Goal: Task Accomplishment & Management: Complete application form

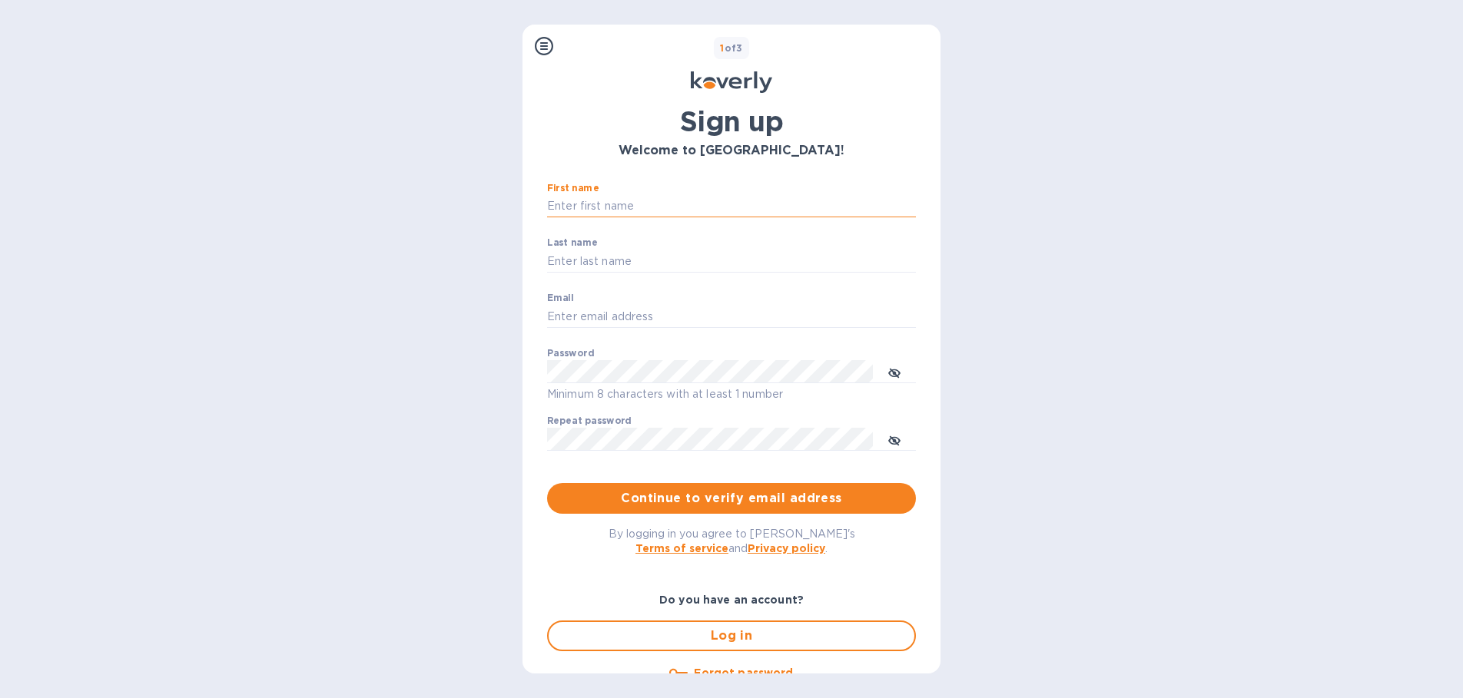
click at [667, 207] on input "First name" at bounding box center [731, 206] width 369 height 23
type input "[PERSON_NAME]"
type input "[EMAIL_ADDRESS][DOMAIN_NAME]"
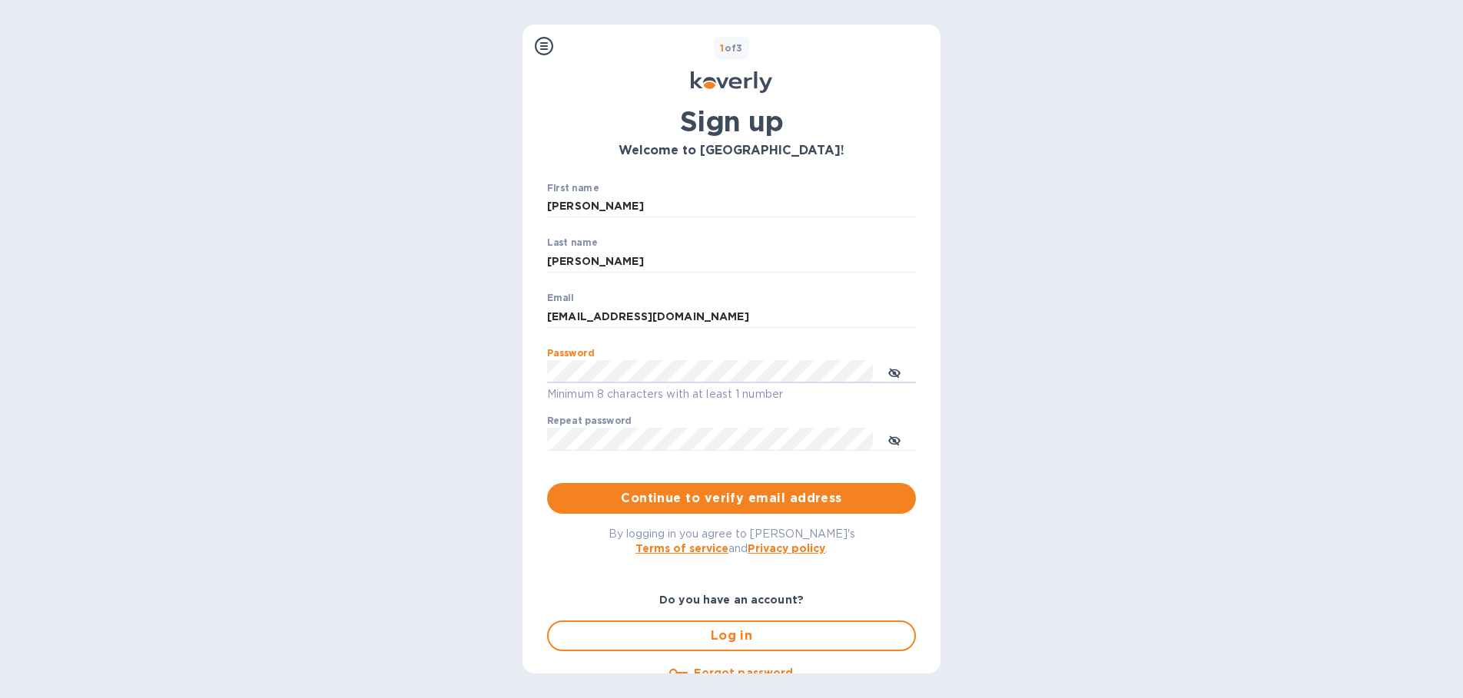
click at [1056, 377] on div "Steps Koverly account Business information Secure your account 1 of 3 Sign up W…" at bounding box center [731, 349] width 1463 height 698
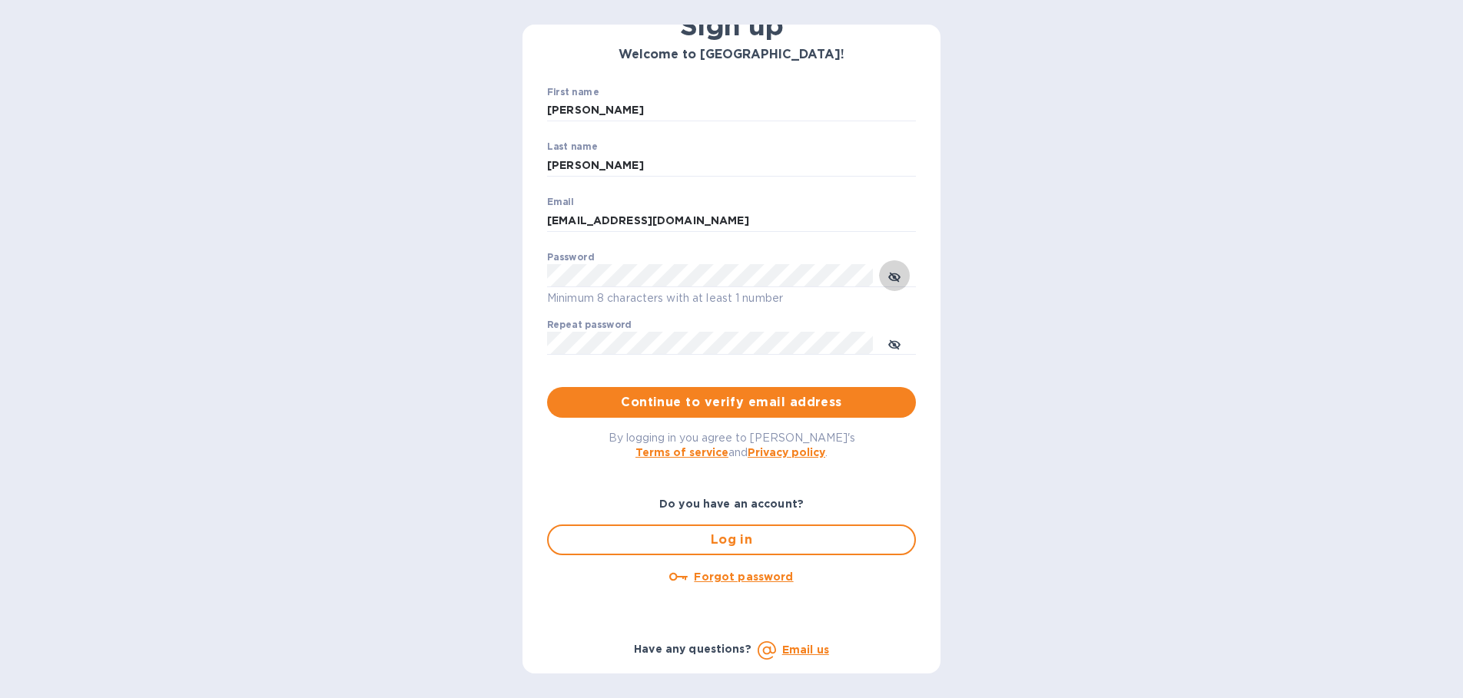
scroll to position [101, 0]
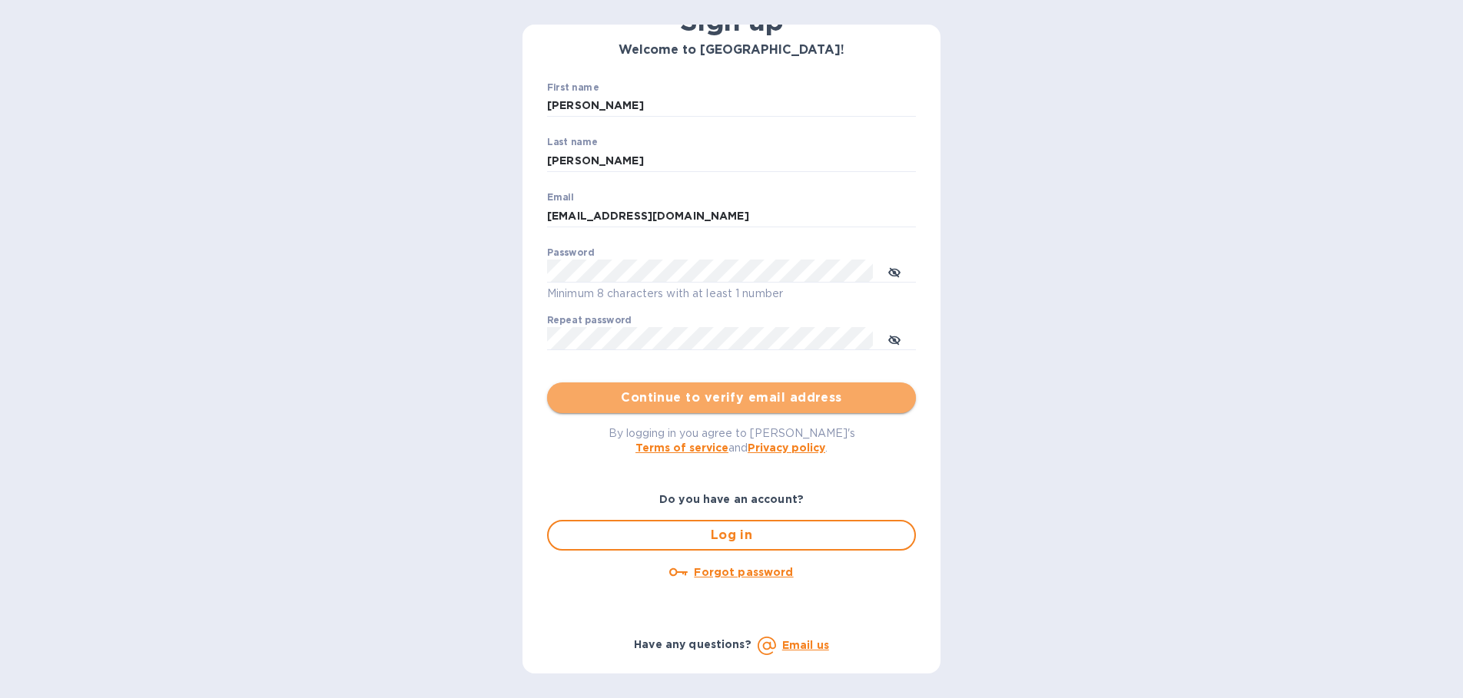
click at [762, 403] on span "Continue to verify email address" at bounding box center [731, 398] width 344 height 18
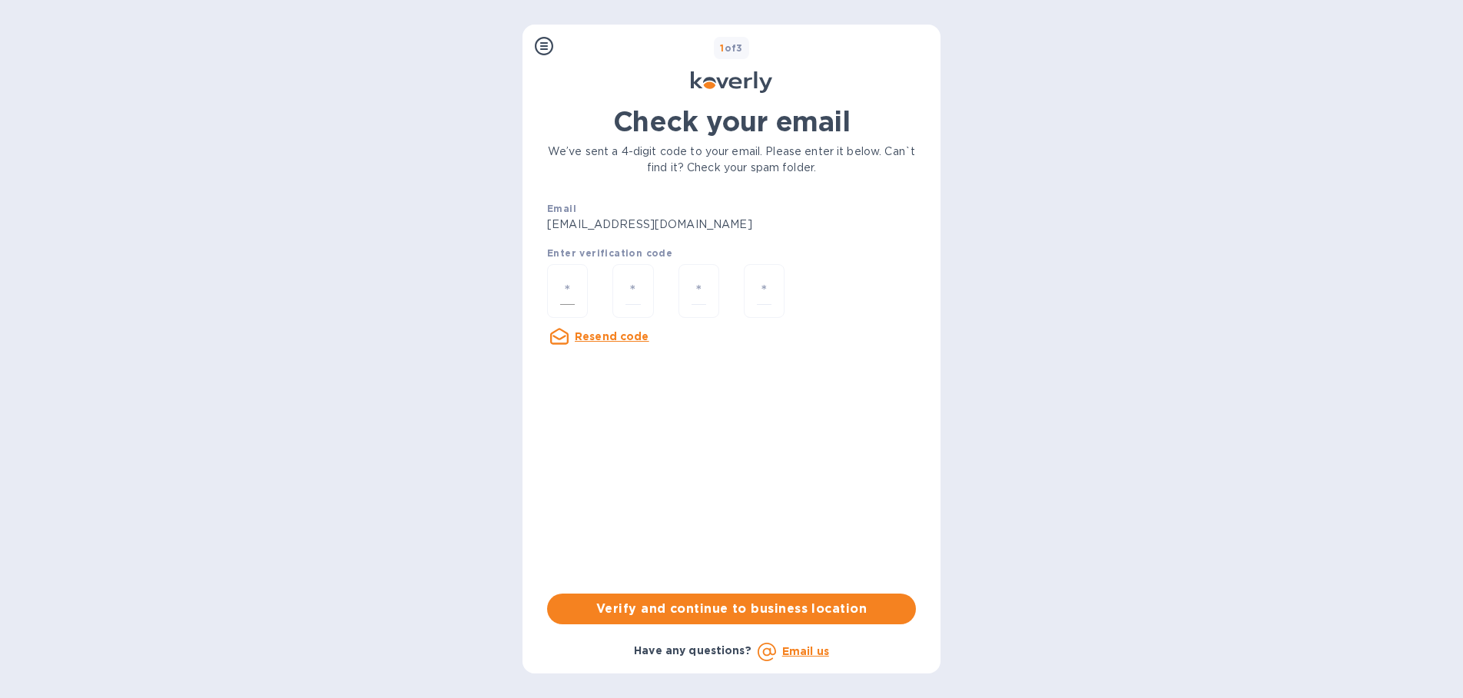
click at [563, 284] on input "number" at bounding box center [567, 291] width 15 height 28
type input "5"
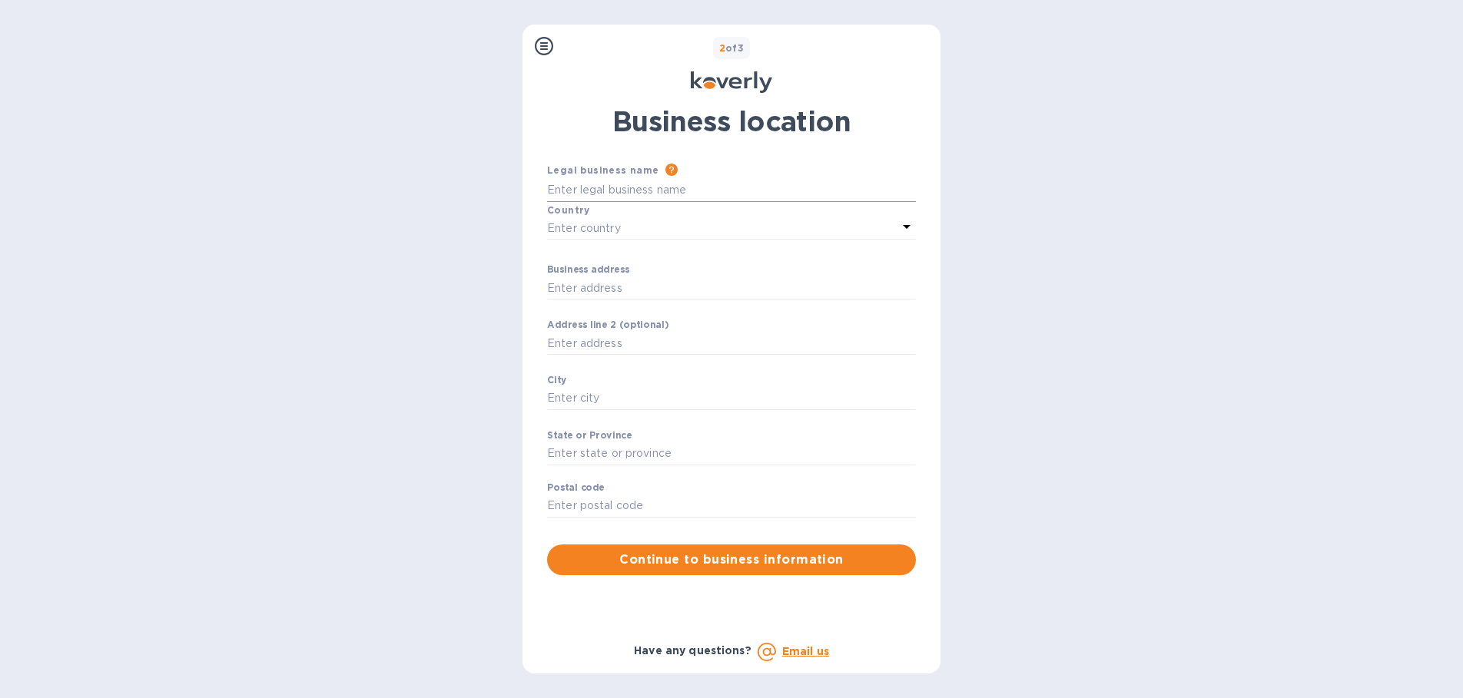
click at [582, 181] on input "Business address" at bounding box center [731, 190] width 369 height 23
type input "Npc Global Corp"
click at [907, 228] on icon at bounding box center [907, 227] width 8 height 4
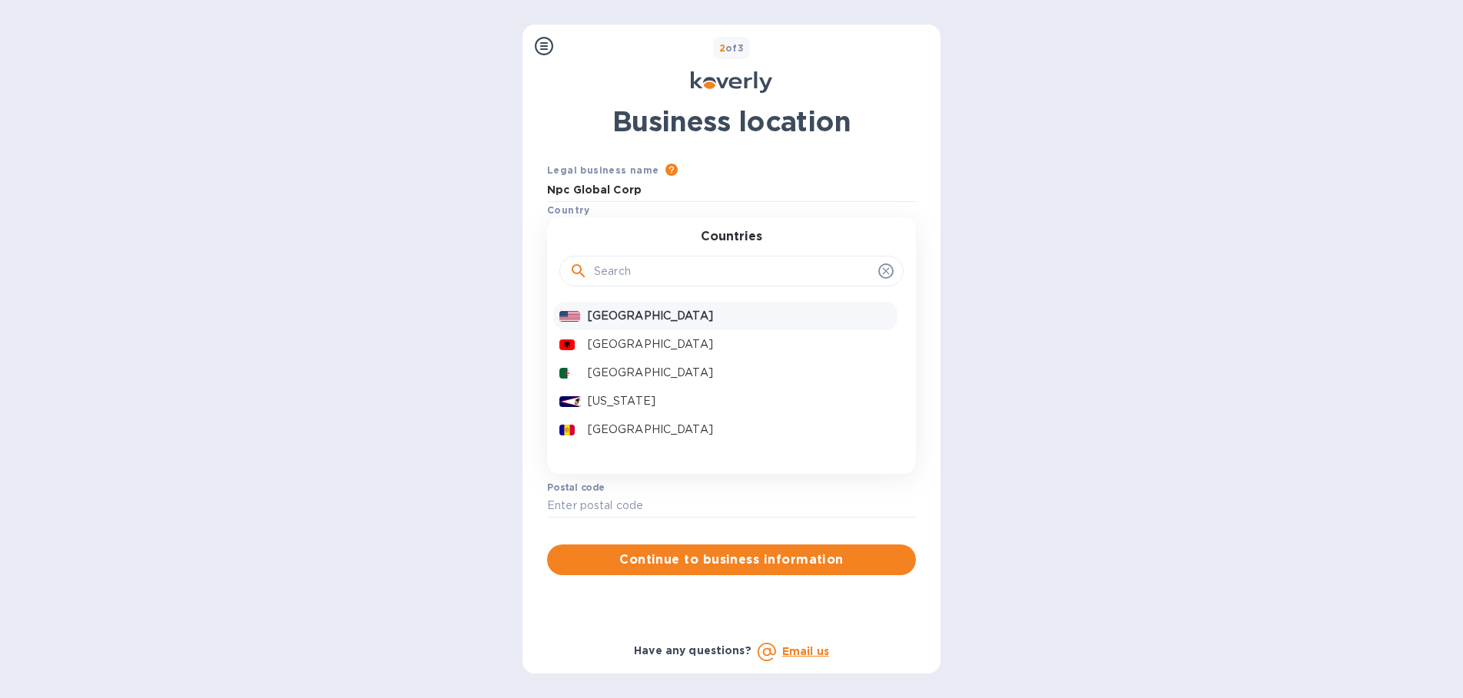
click at [771, 317] on p "[GEOGRAPHIC_DATA]" at bounding box center [739, 316] width 303 height 16
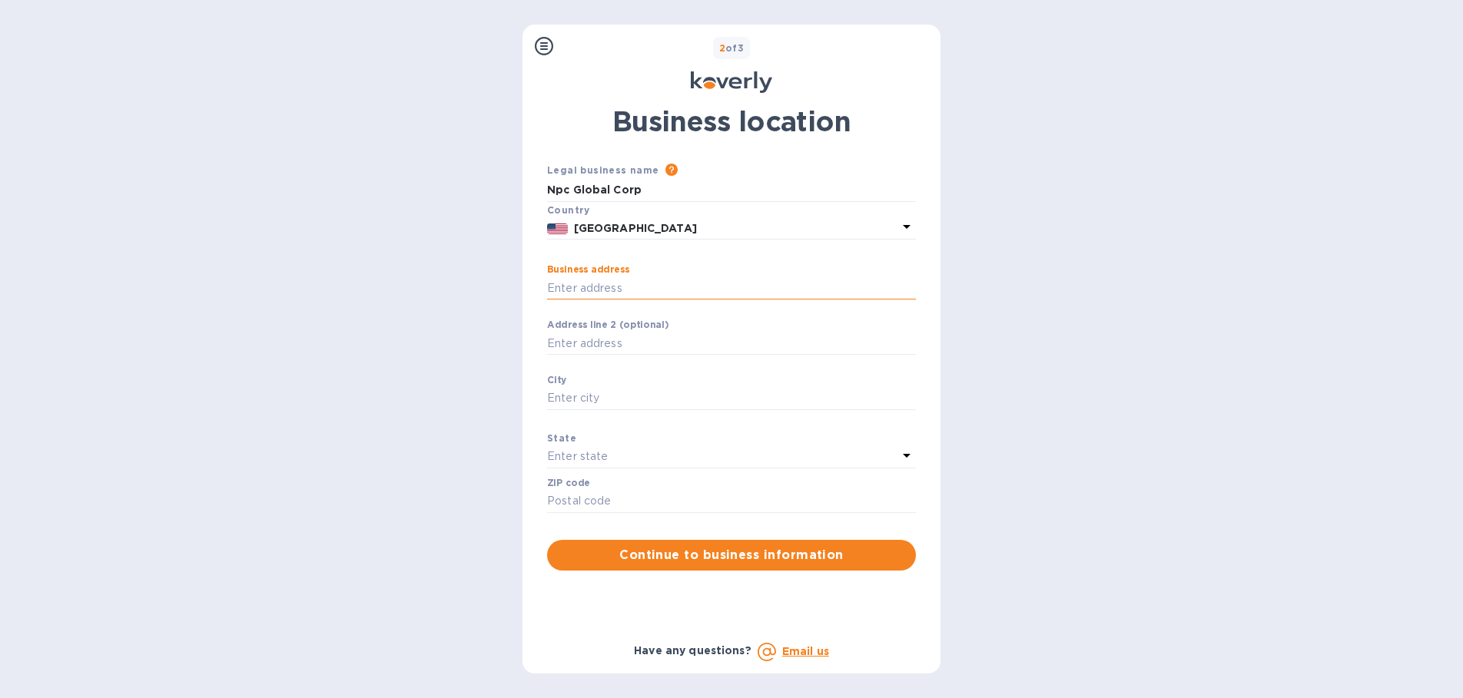
click at [675, 287] on input "Business address" at bounding box center [731, 288] width 369 height 23
type input "[STREET_ADDRESS]"
type input "Carteret"
type input "07008"
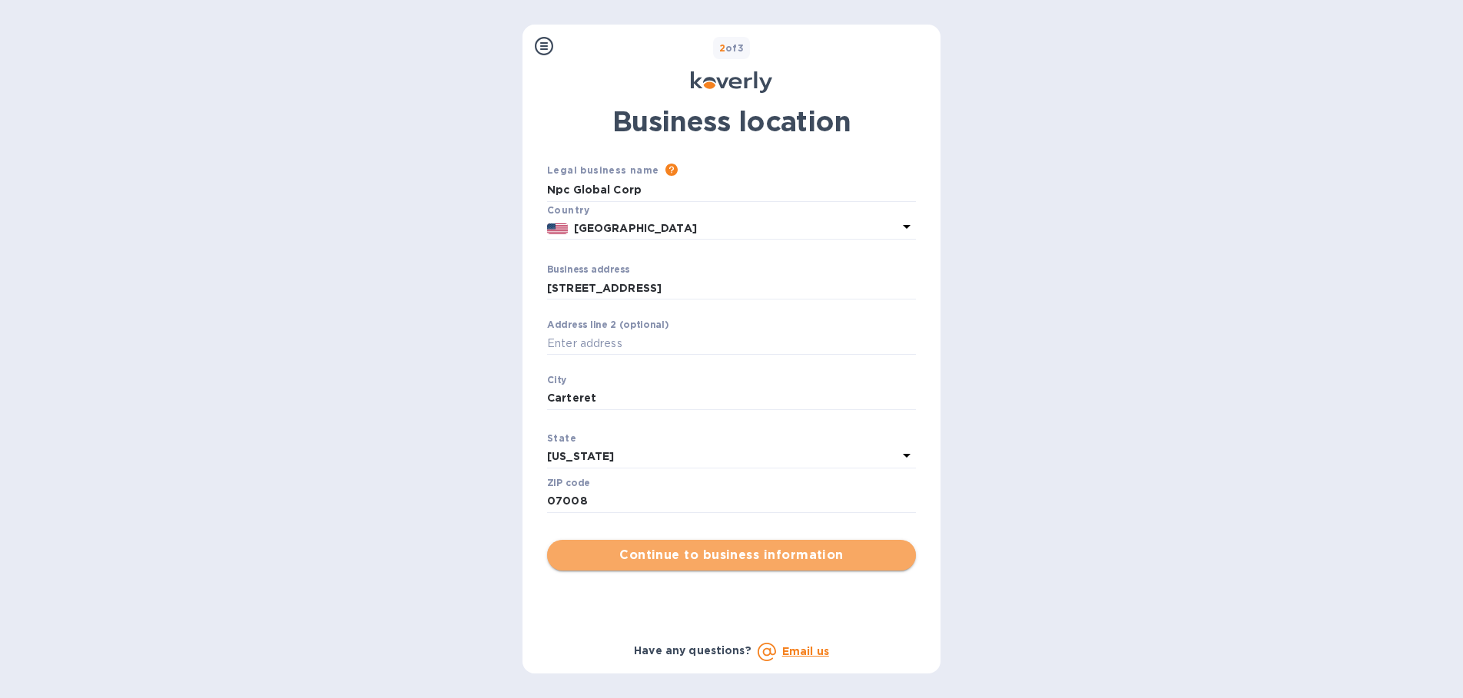
click at [764, 562] on span "Continue to business information" at bounding box center [731, 555] width 344 height 18
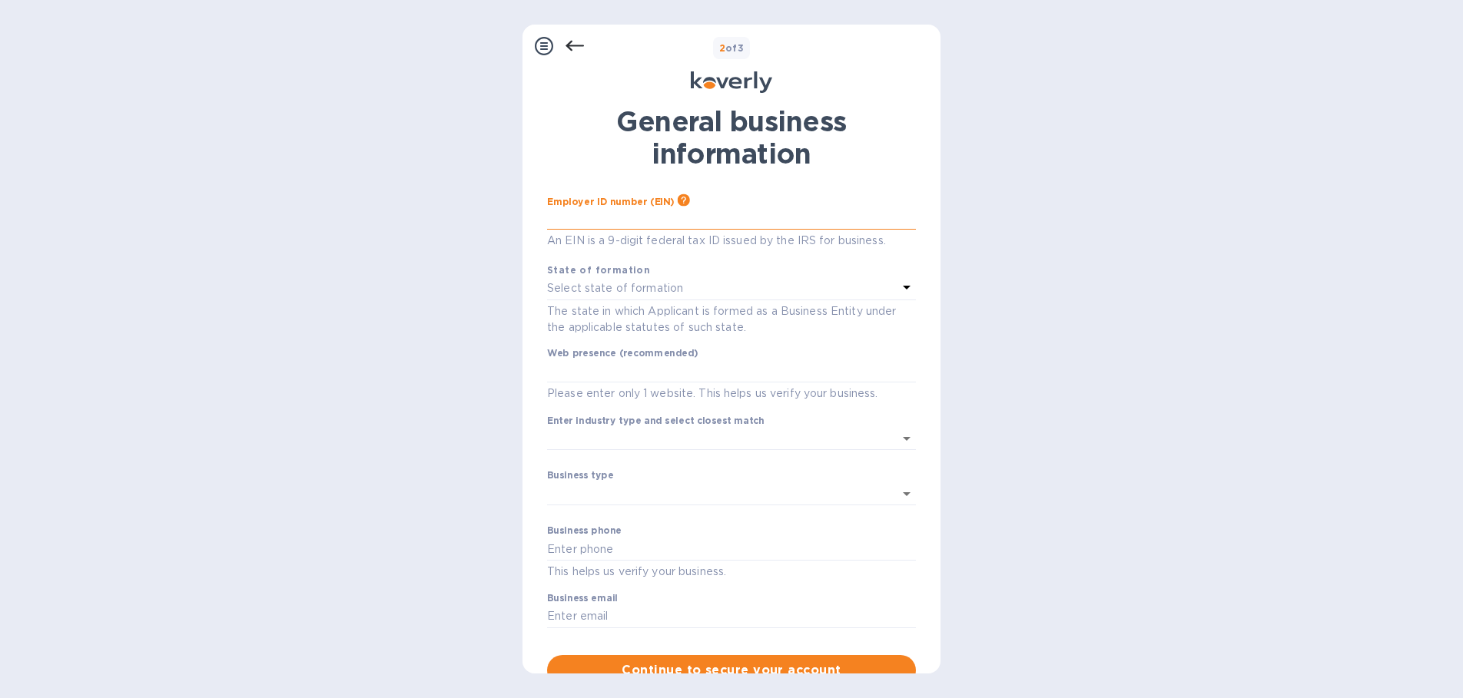
click at [704, 207] on input "text" at bounding box center [731, 218] width 369 height 23
type input "***45"
click at [733, 283] on div "Select state of formation" at bounding box center [722, 289] width 350 height 22
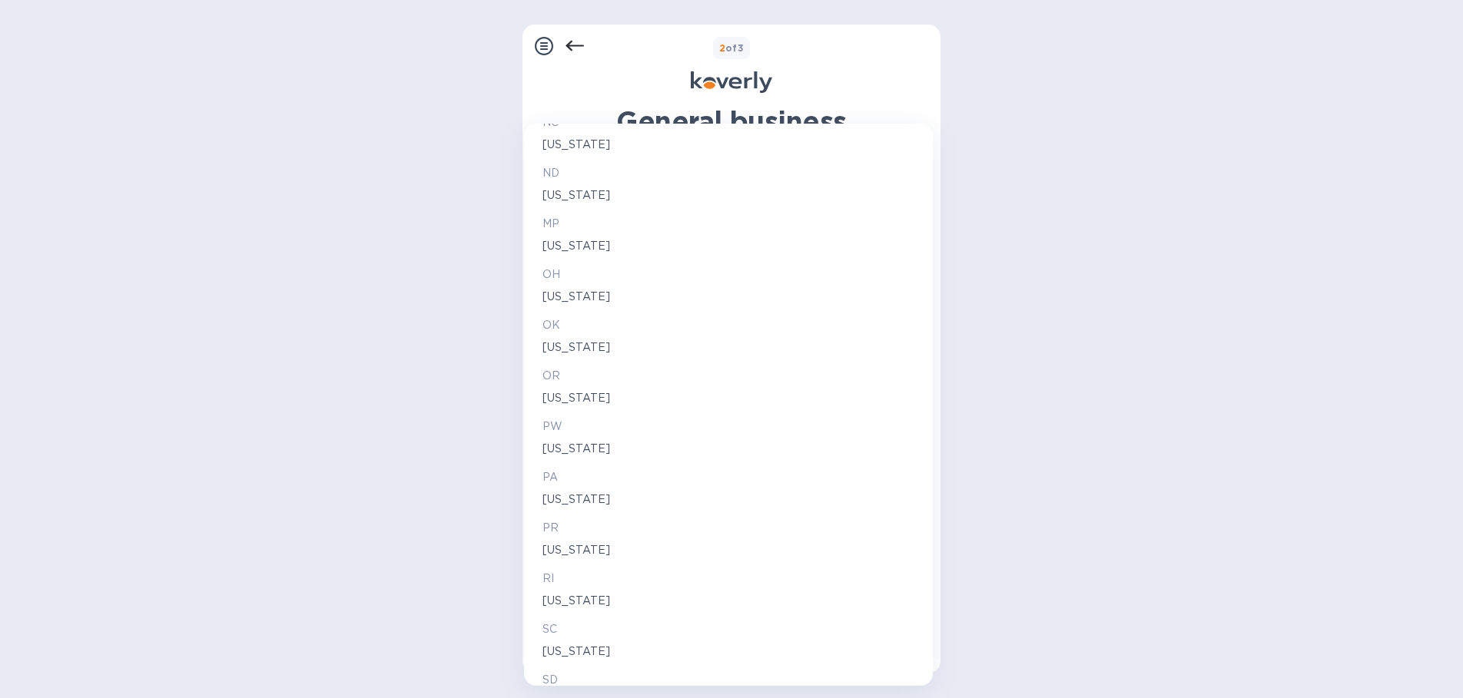
scroll to position [1828, 0]
click at [592, 151] on p "[US_STATE]" at bounding box center [728, 146] width 372 height 16
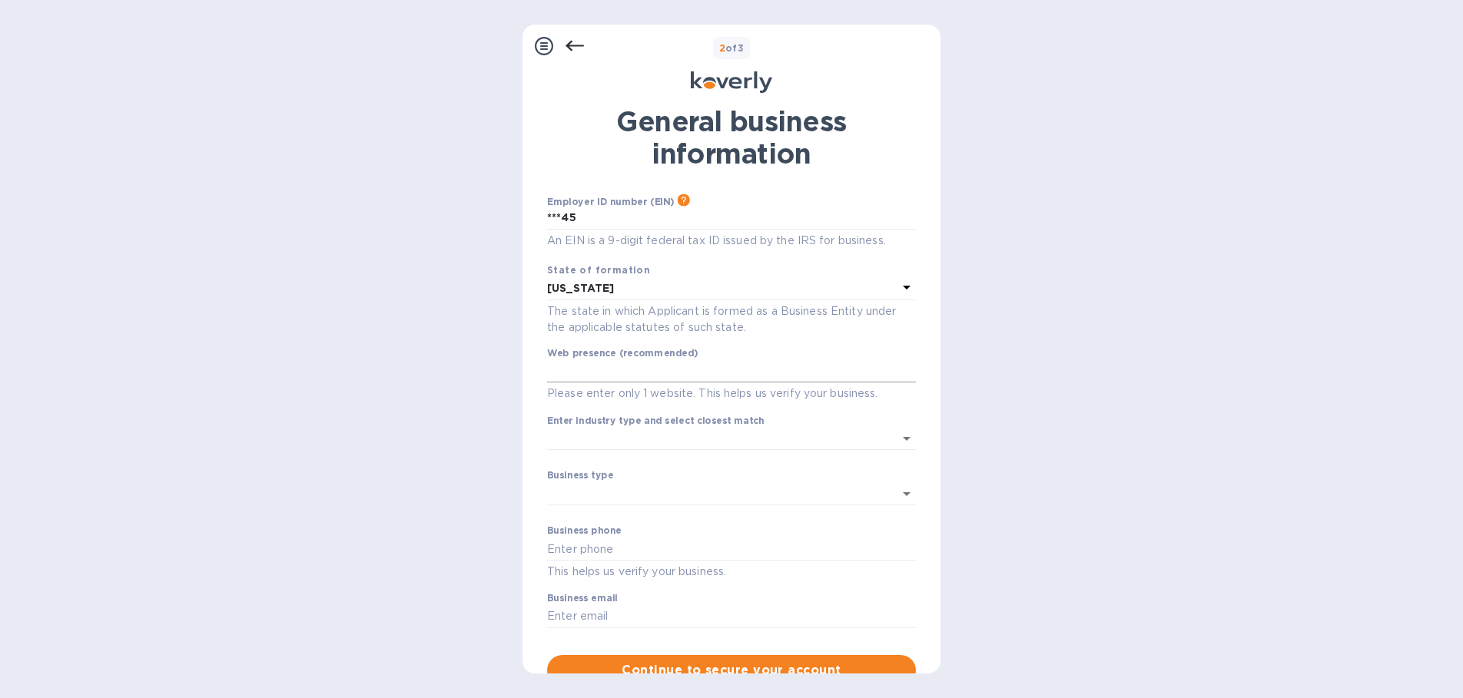
click at [719, 366] on input "text" at bounding box center [731, 371] width 369 height 23
click at [718, 366] on input "text" at bounding box center [731, 371] width 369 height 23
click at [721, 371] on input "www.npcglobal.cpm" at bounding box center [731, 371] width 369 height 23
type input "www.npcglobal.cpm"
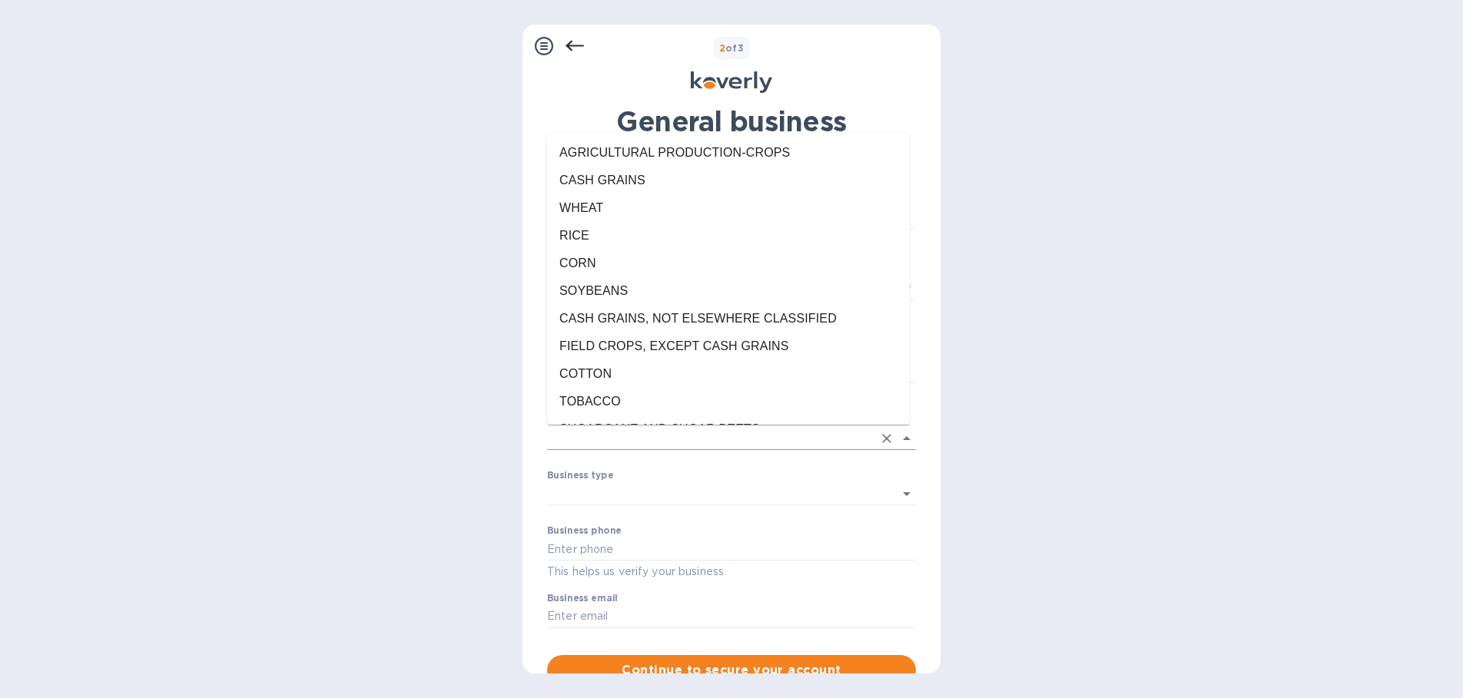
click at [830, 435] on input "Enter industry type and select closest match" at bounding box center [710, 439] width 326 height 22
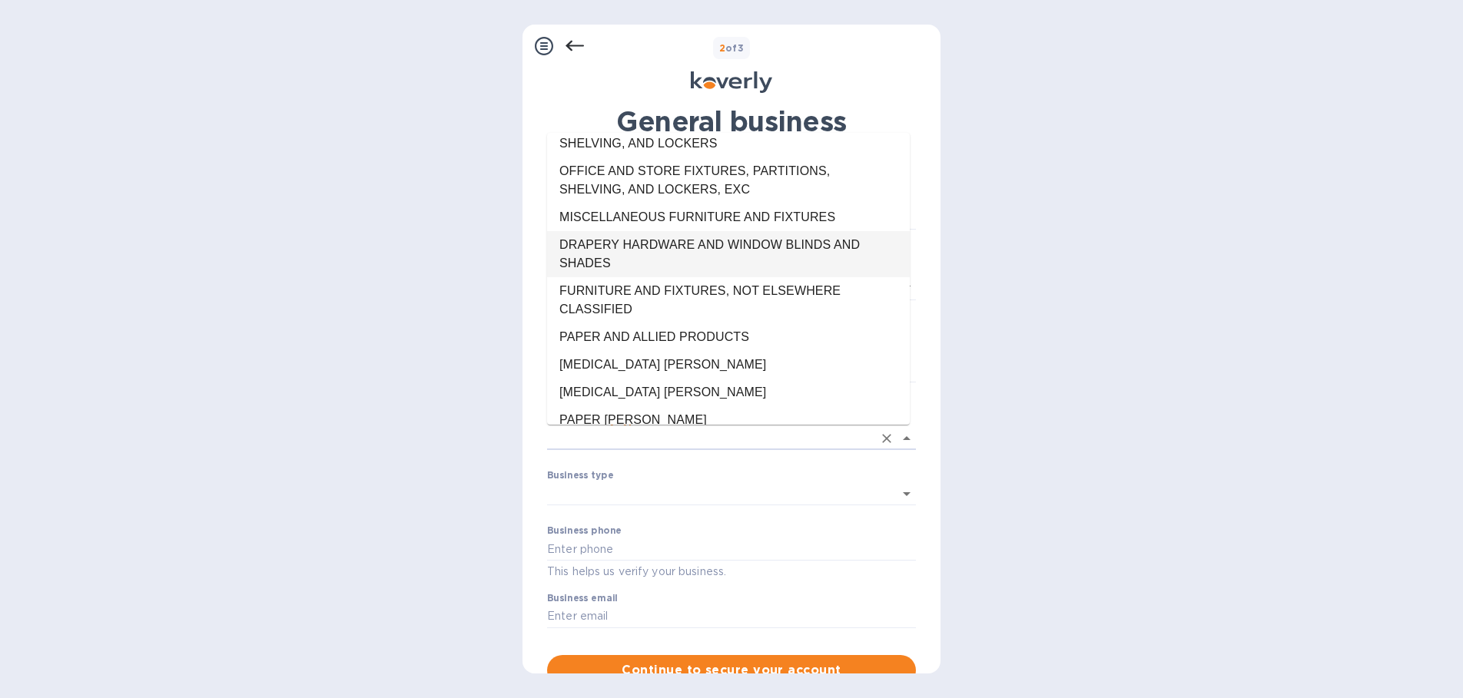
scroll to position [11831, 0]
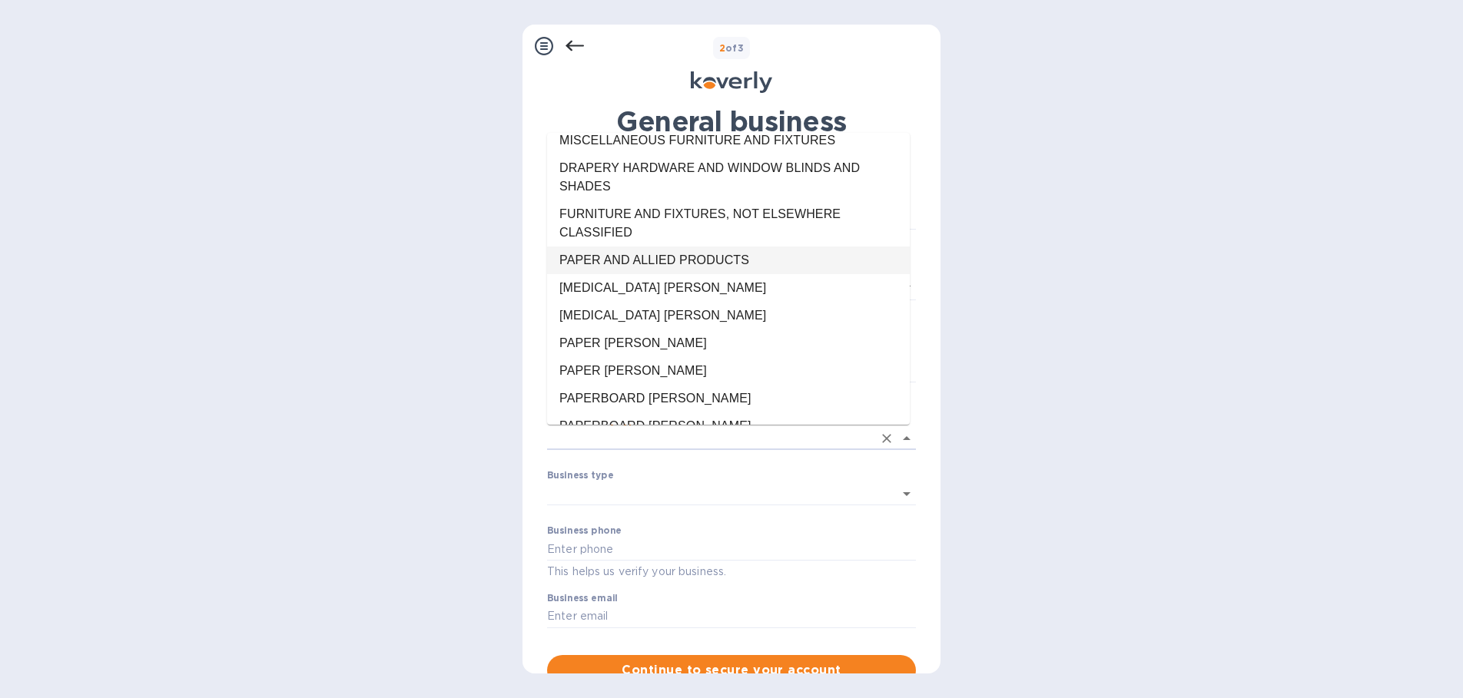
click at [820, 274] on li "PAPER AND ALLIED PRODUCTS" at bounding box center [728, 261] width 363 height 28
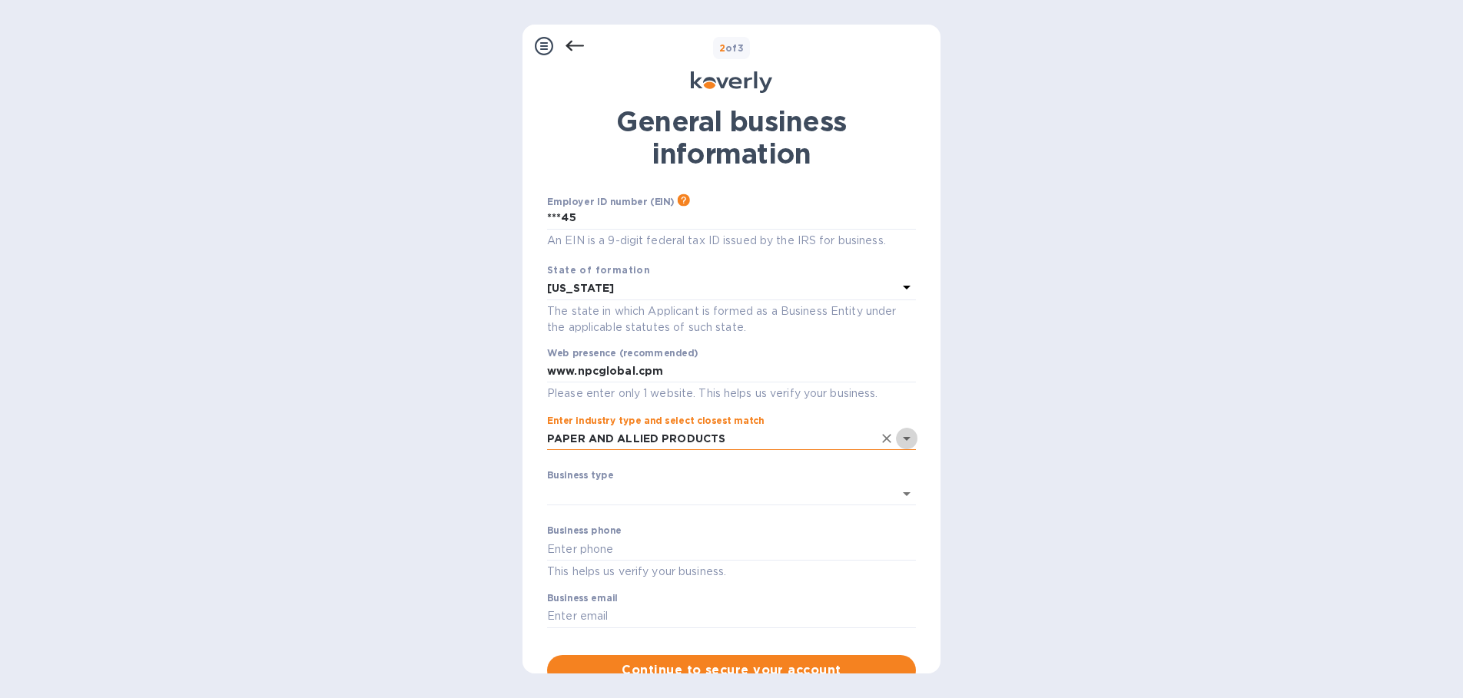
click at [897, 439] on icon "Open" at bounding box center [906, 438] width 18 height 18
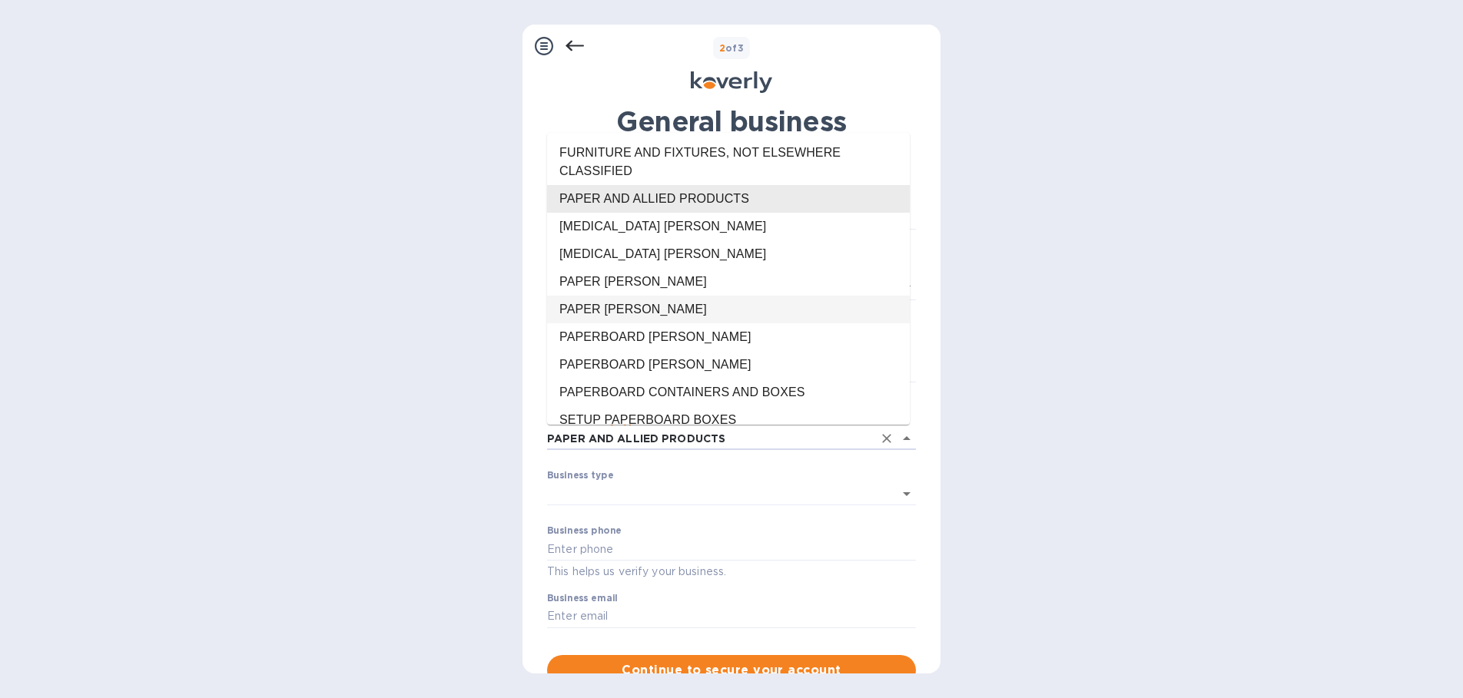
scroll to position [11969, 0]
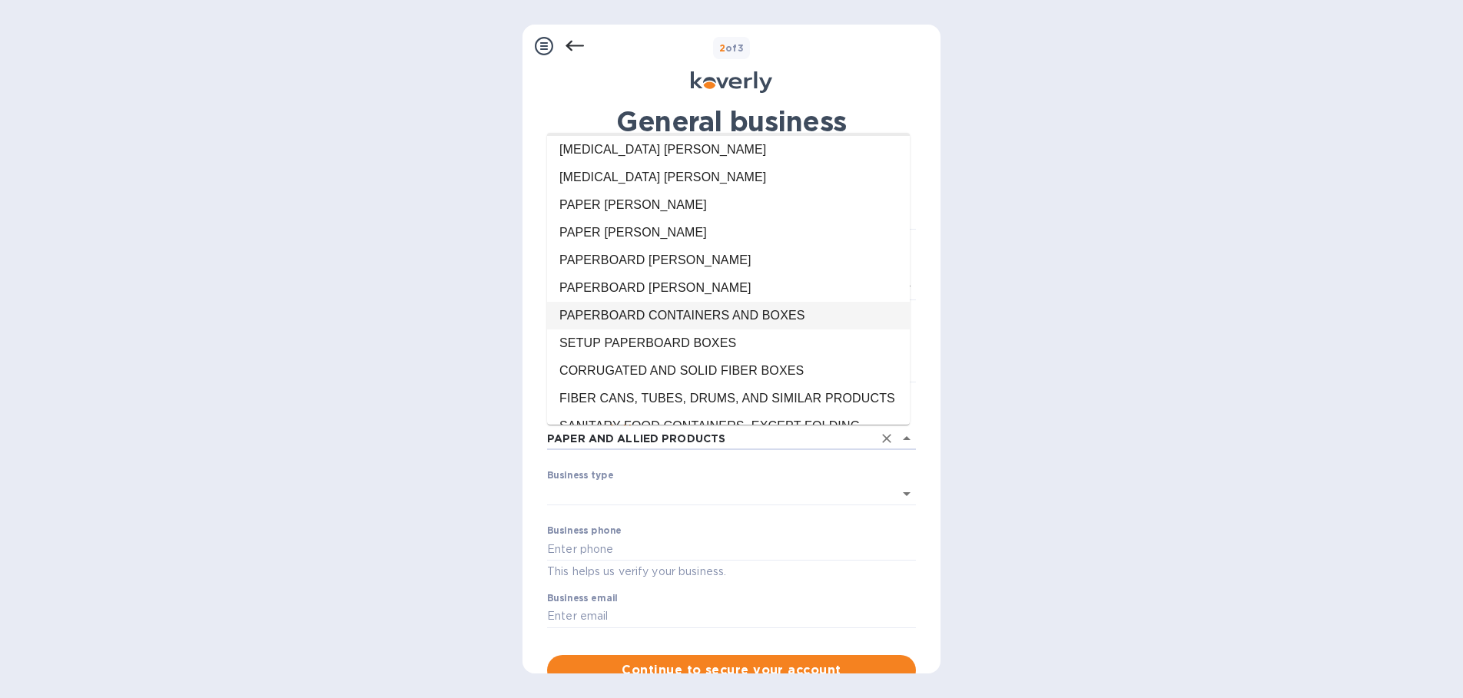
click at [826, 330] on li "PAPERBOARD CONTAINERS AND BOXES" at bounding box center [728, 316] width 363 height 28
type input "PAPERBOARD CONTAINERS AND BOXES"
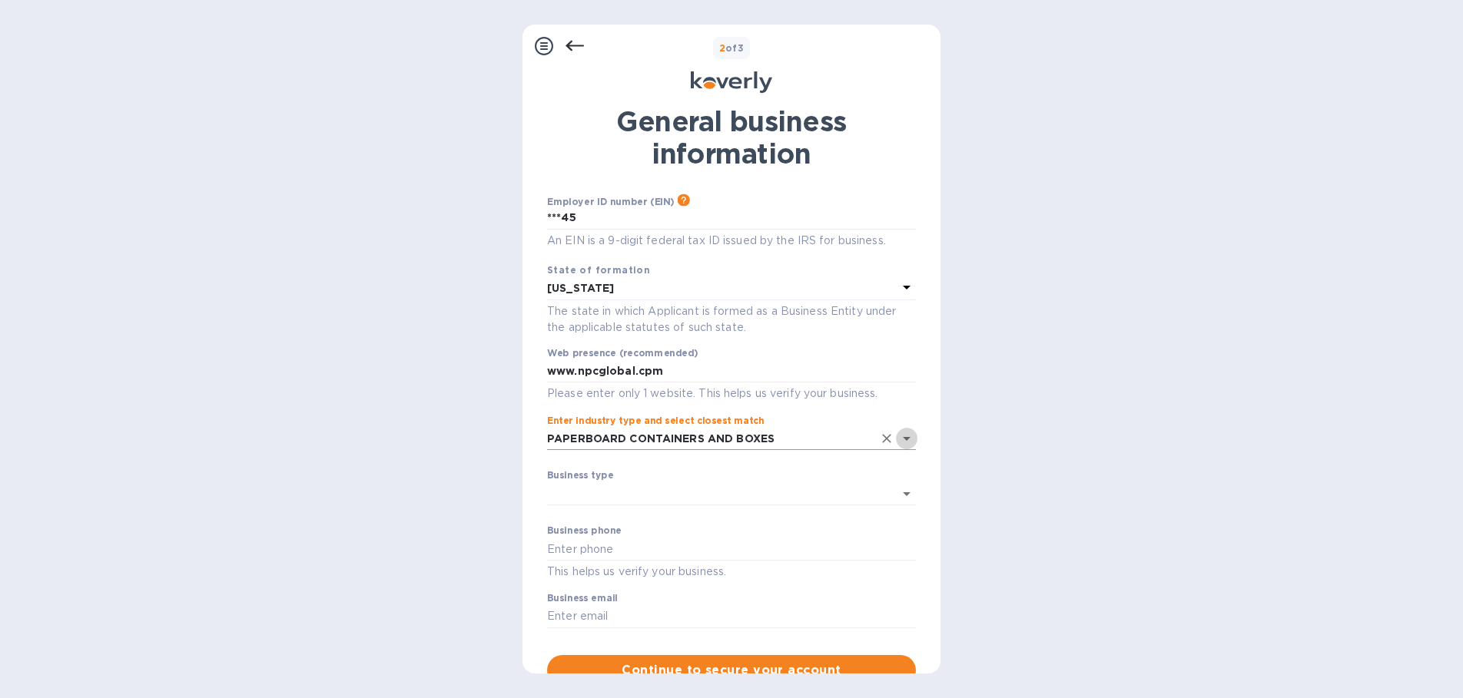
click at [903, 438] on icon "Open" at bounding box center [907, 439] width 8 height 4
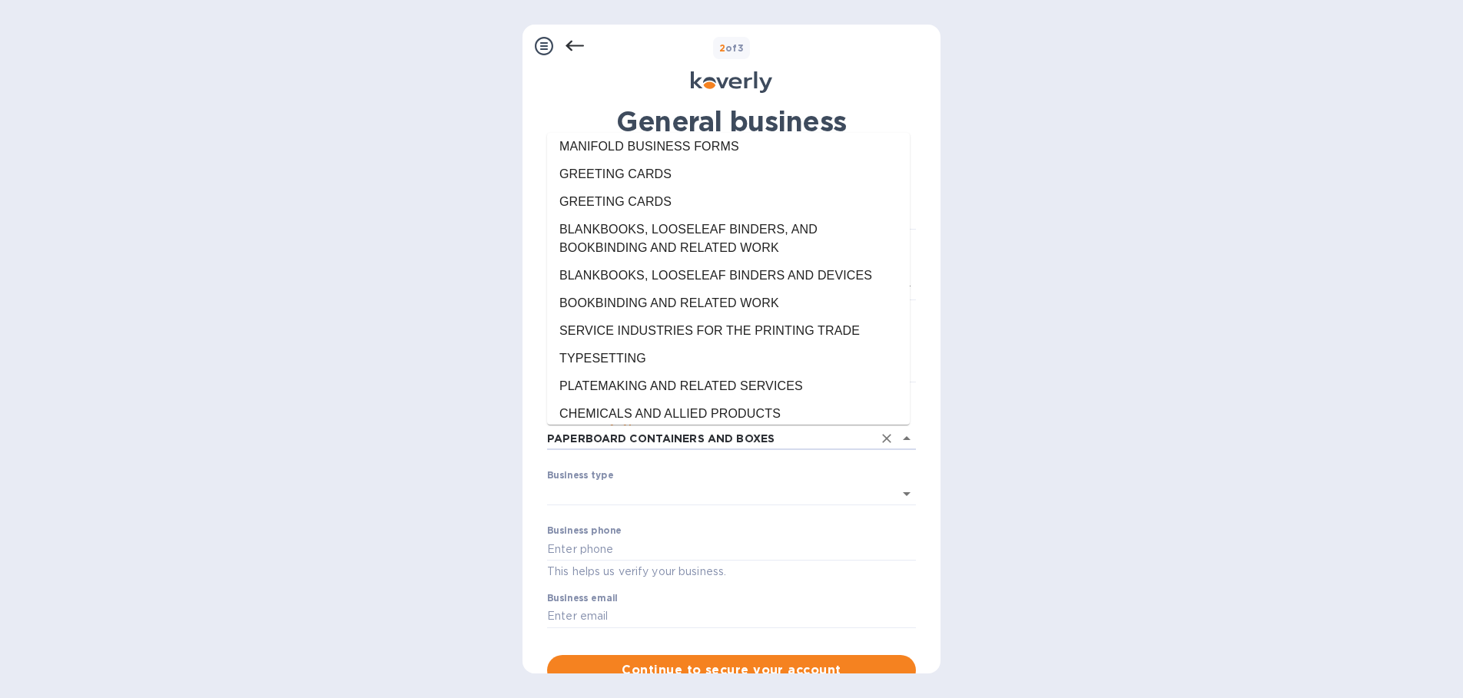
scroll to position [13008, 0]
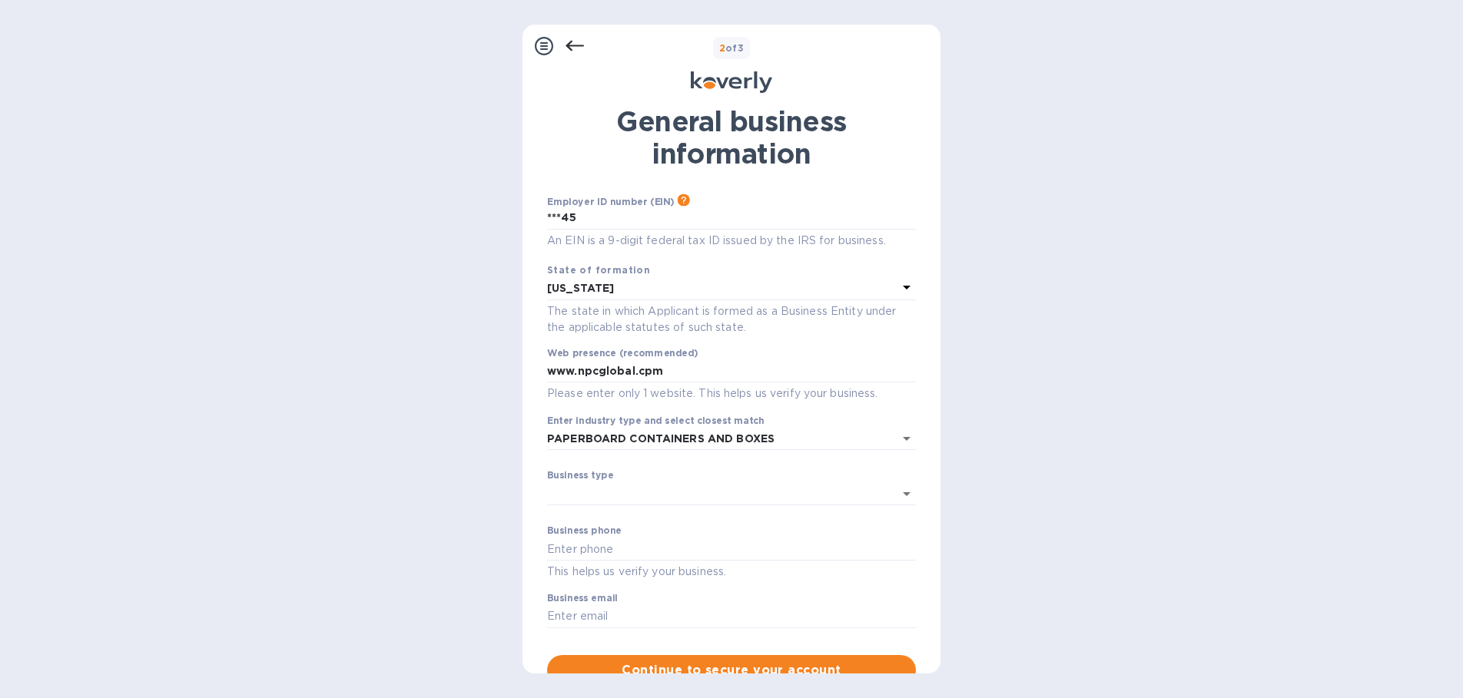
click at [1108, 475] on div "Steps Koverly account Business information Secure your account 2 of 3 General b…" at bounding box center [731, 349] width 1463 height 698
click at [902, 497] on body "Sign up with Koverly Steps Koverly account Business information Secure your acc…" at bounding box center [731, 349] width 1463 height 698
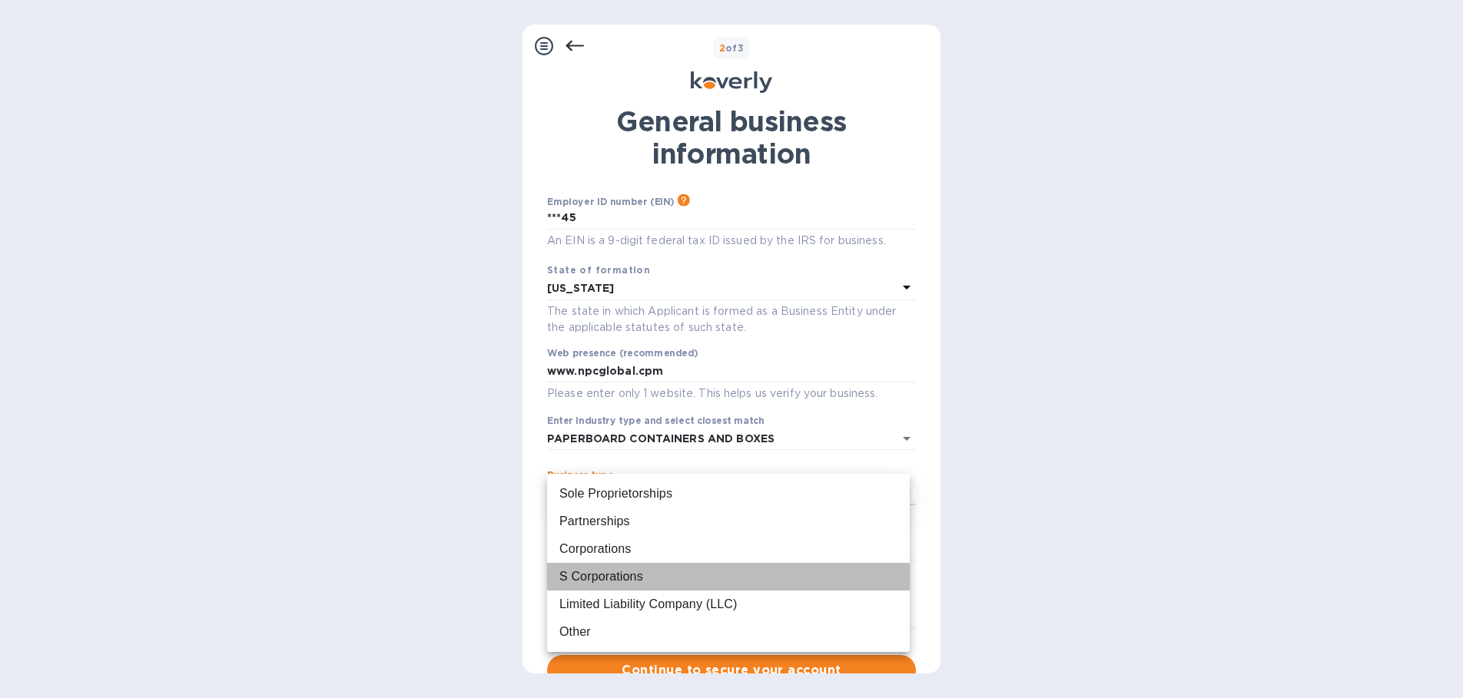
click at [845, 583] on div "S Corporations" at bounding box center [728, 577] width 338 height 18
type input "S Corporations"
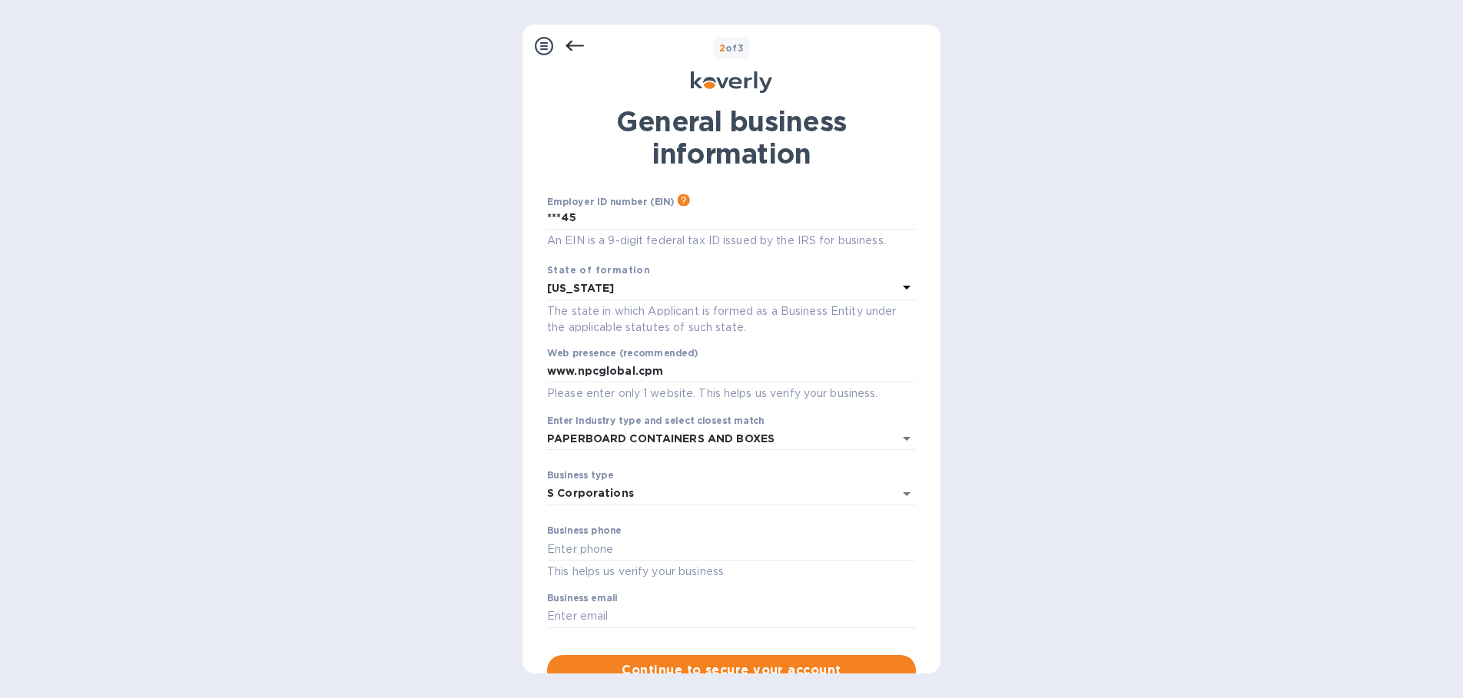
click at [787, 535] on div "Business phone This helps us verify your business." at bounding box center [731, 552] width 369 height 55
click at [605, 545] on input "text" at bounding box center [731, 549] width 369 height 23
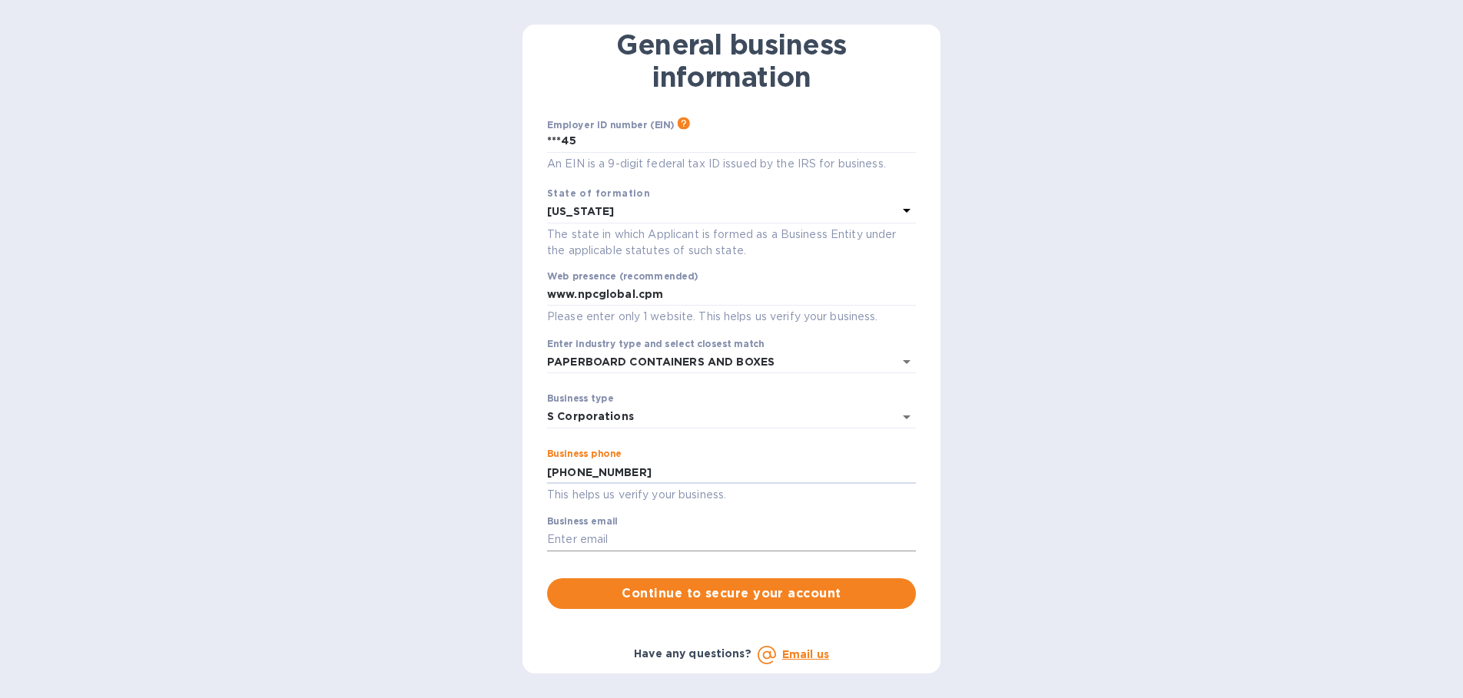
type input "[PHONE_NUMBER]"
click at [631, 532] on input "text" at bounding box center [731, 540] width 369 height 23
type input "[EMAIL_ADDRESS][DOMAIN_NAME]"
type input "S Corporations"
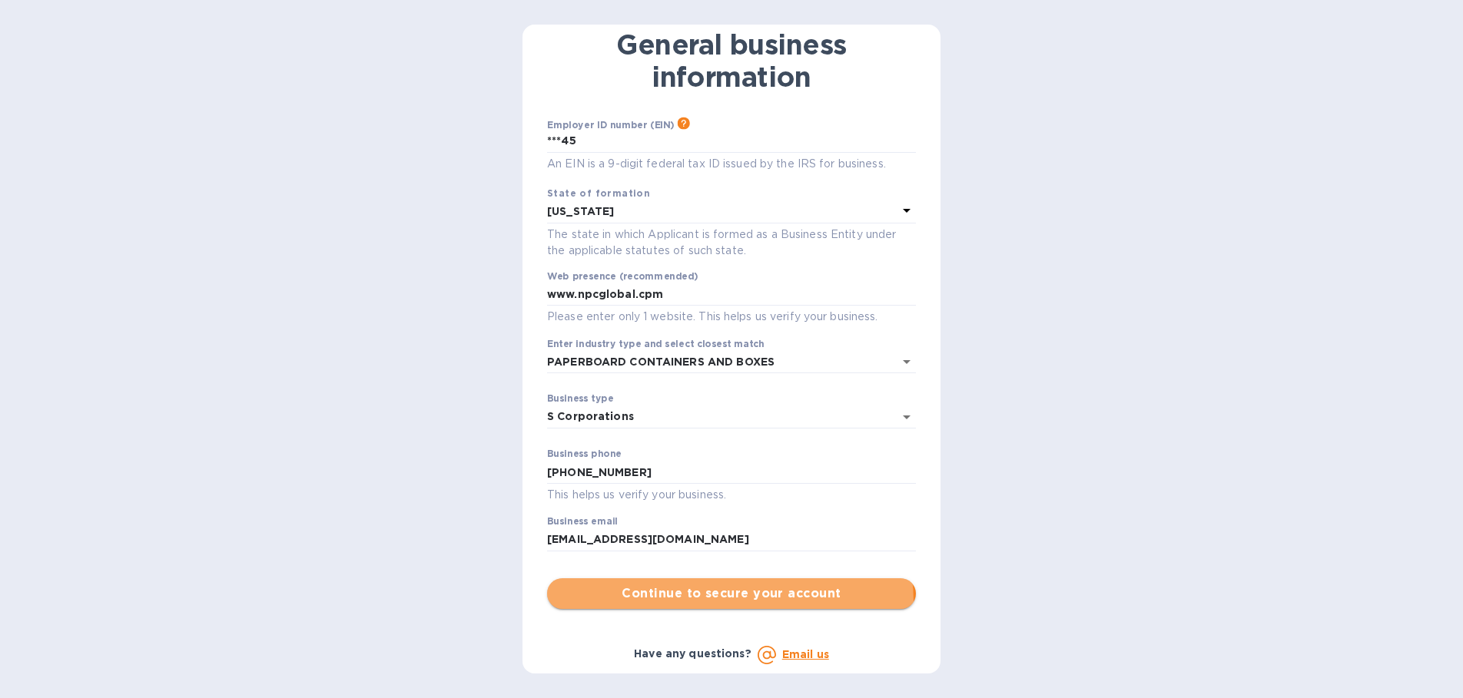
click at [729, 602] on span "Continue to secure your account" at bounding box center [731, 594] width 344 height 18
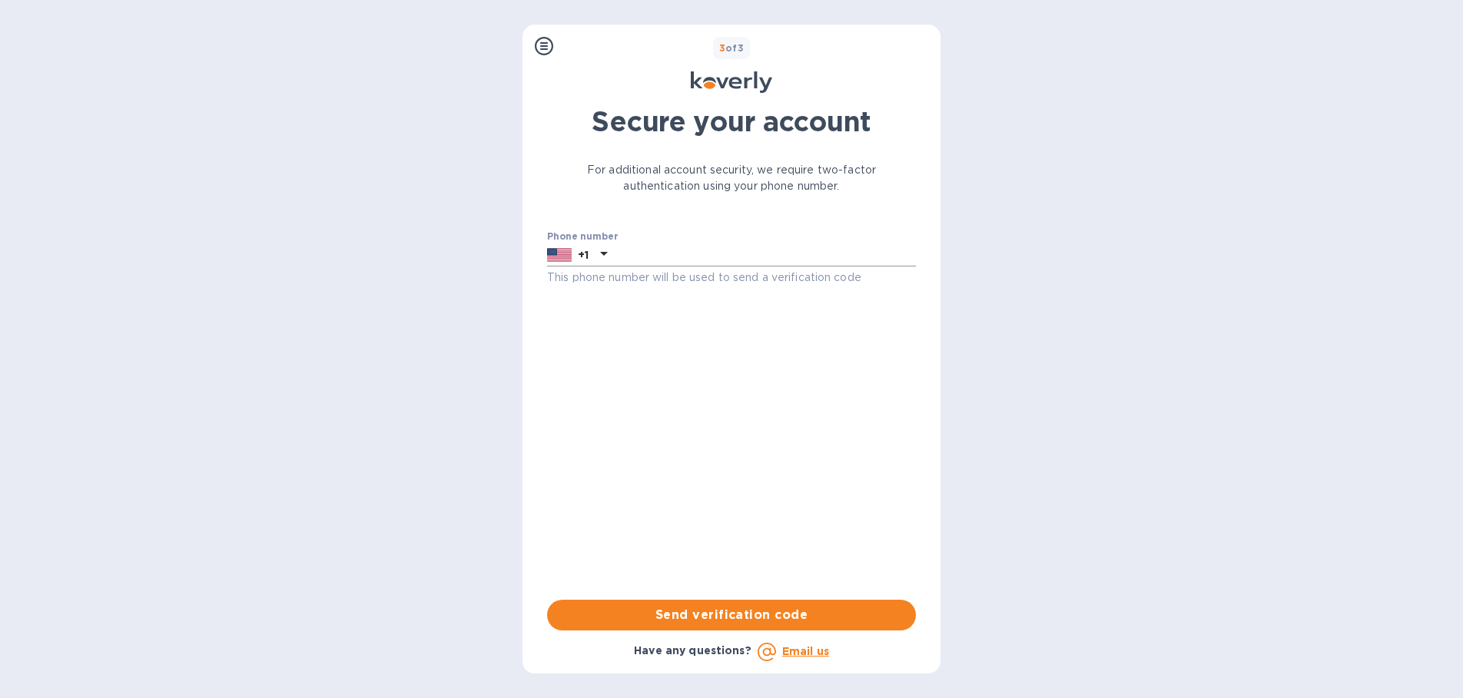
click at [641, 254] on input "text" at bounding box center [764, 255] width 303 height 23
type input "9176931459"
click at [734, 617] on span "Send verification code" at bounding box center [731, 615] width 344 height 18
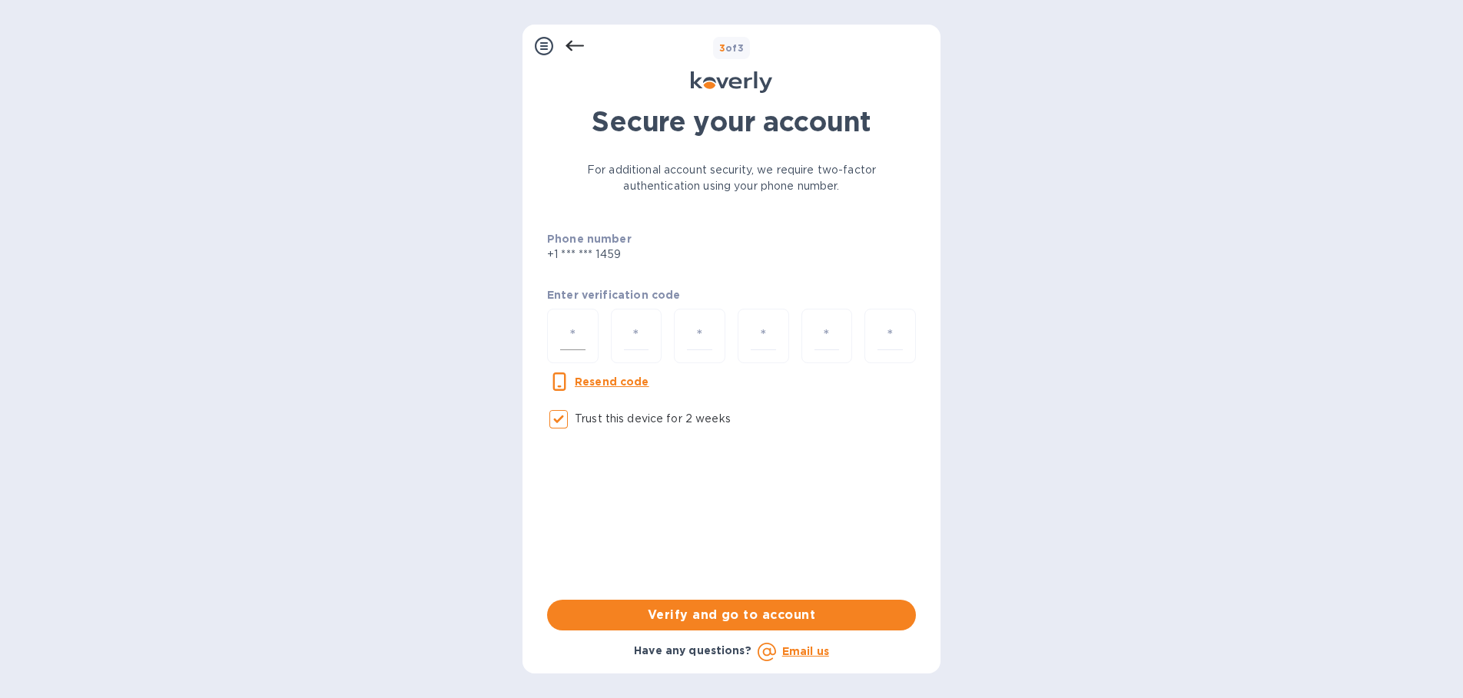
click at [572, 337] on input "number" at bounding box center [572, 336] width 25 height 28
type input "7"
type input "2"
type input "4"
type input "9"
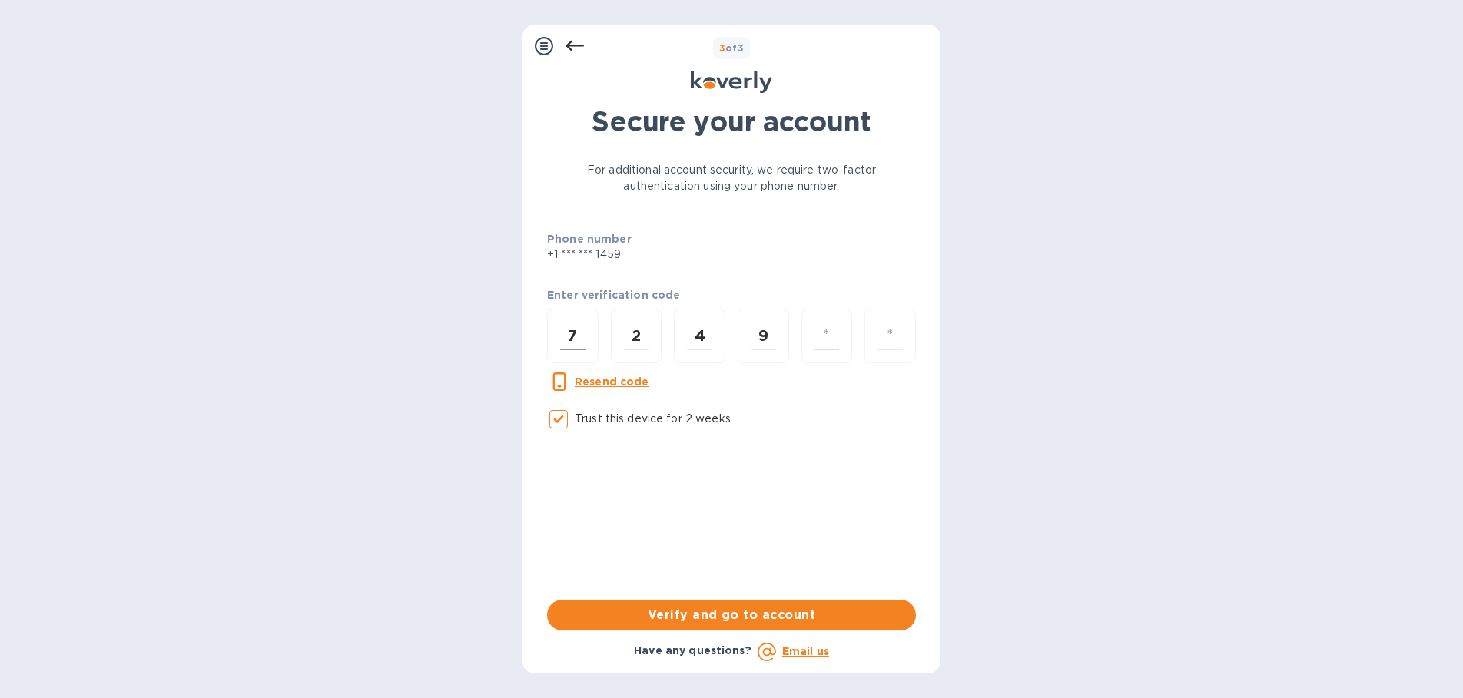
type input "9"
type input "8"
